Goal: Task Accomplishment & Management: Use online tool/utility

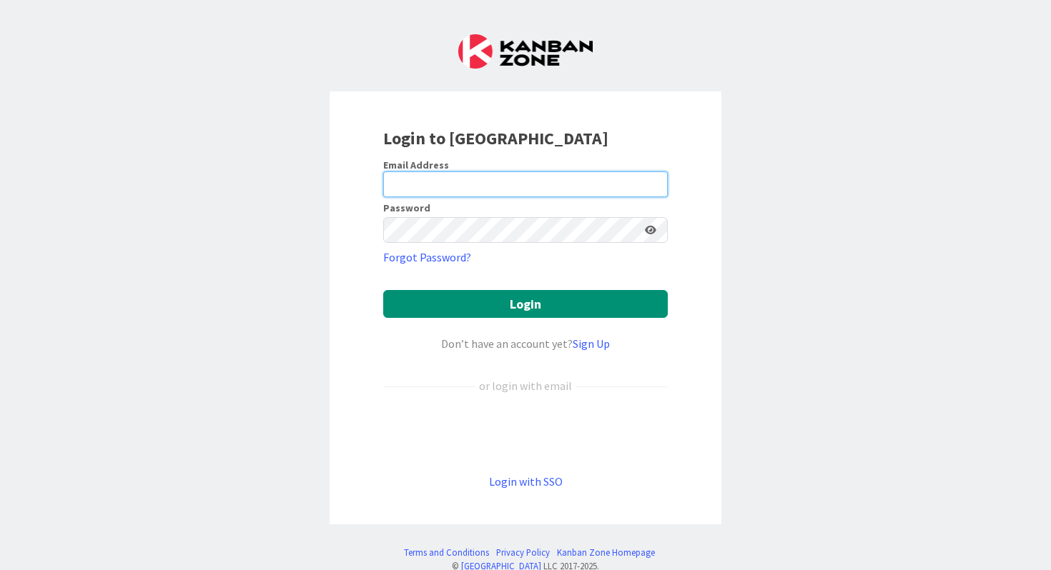
click at [435, 174] on input "email" at bounding box center [525, 185] width 284 height 26
type input "[PERSON_NAME][EMAIL_ADDRESS][PERSON_NAME][DOMAIN_NAME]"
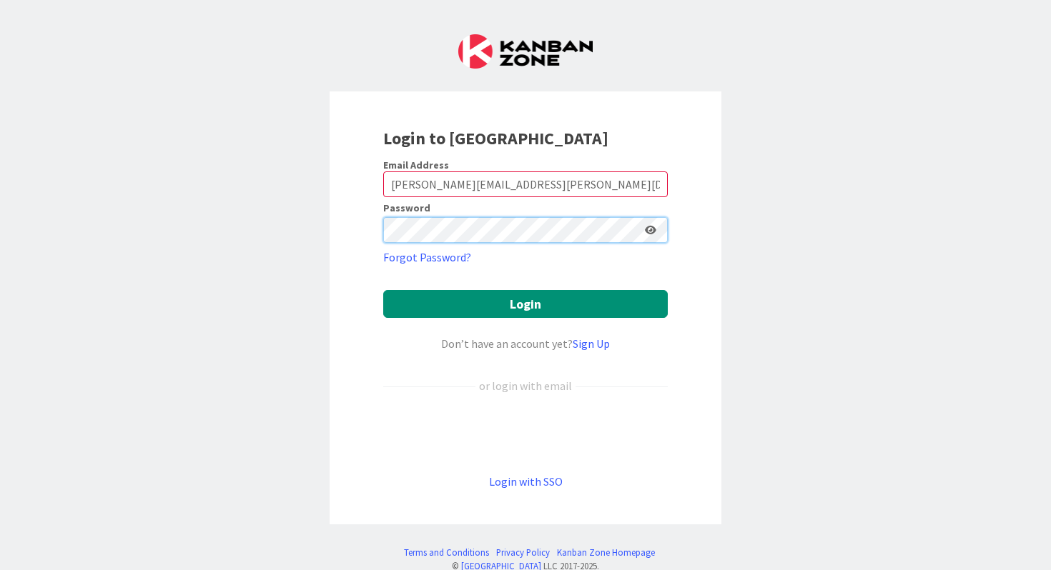
click at [383, 290] on button "Login" at bounding box center [525, 304] width 284 height 28
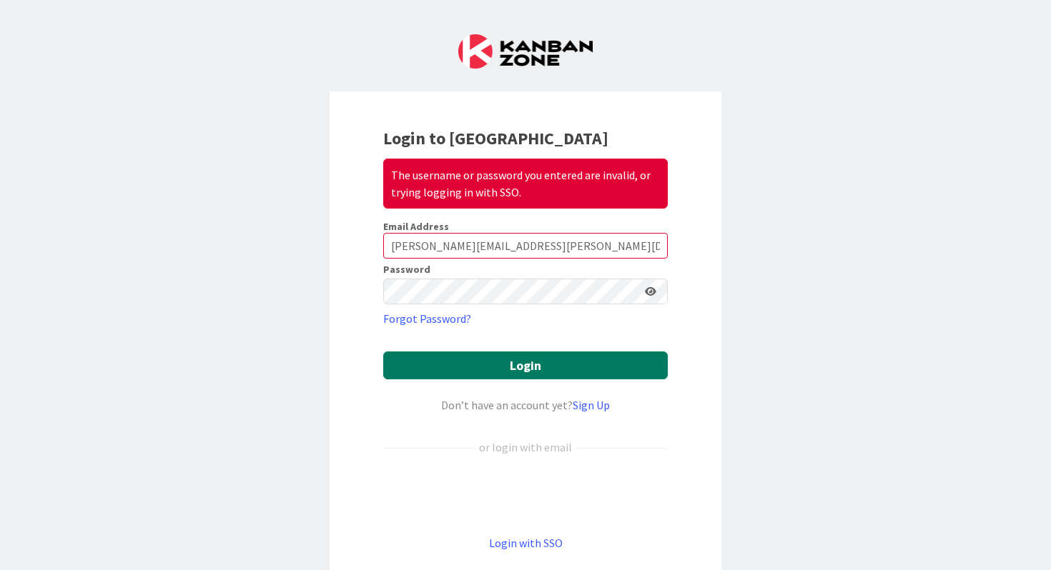
click at [490, 362] on button "Login" at bounding box center [525, 366] width 284 height 28
click at [519, 365] on button "Login" at bounding box center [525, 366] width 284 height 28
click at [503, 359] on button "Login" at bounding box center [525, 366] width 284 height 28
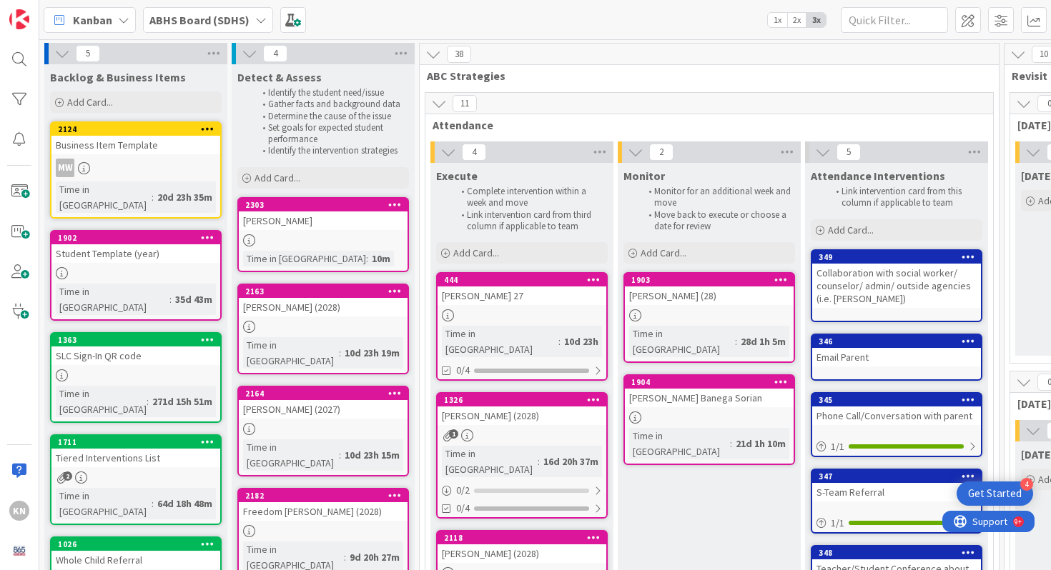
click at [330, 311] on div "Hannah Czebotar (2028)" at bounding box center [323, 307] width 169 height 19
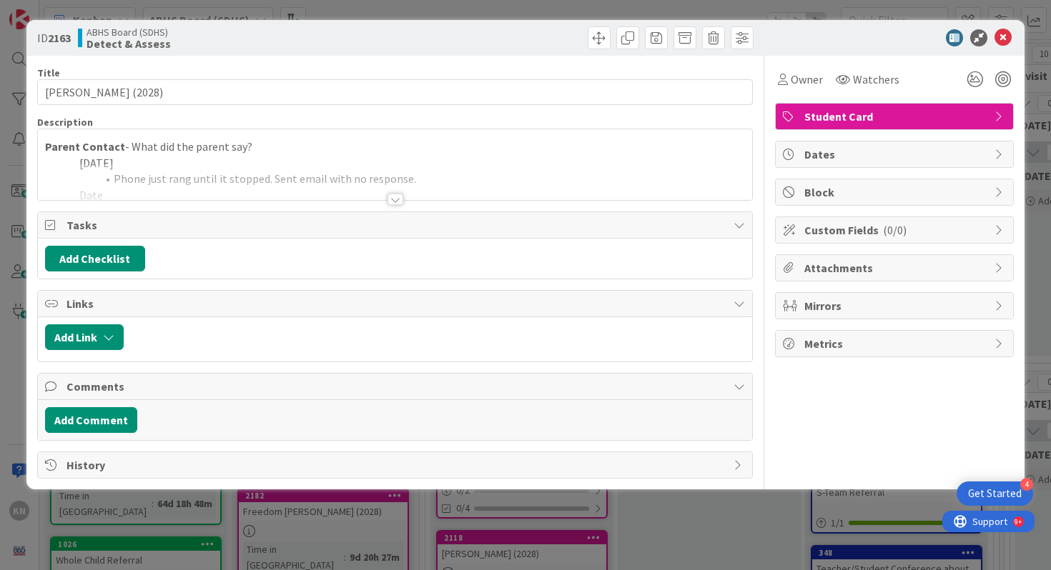
click at [399, 204] on div at bounding box center [395, 199] width 16 height 11
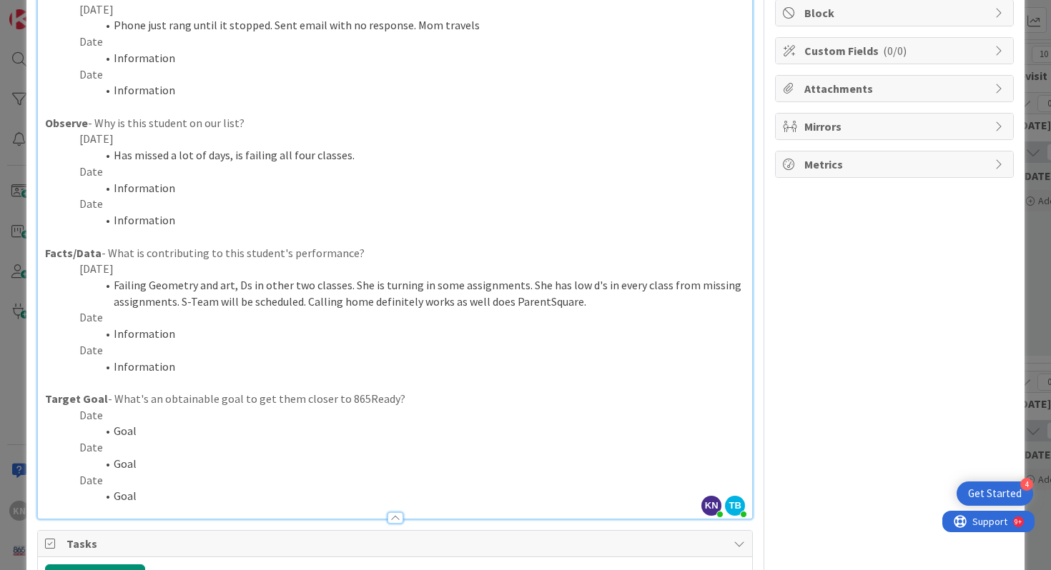
scroll to position [184, 0]
